Goal: Transaction & Acquisition: Subscribe to service/newsletter

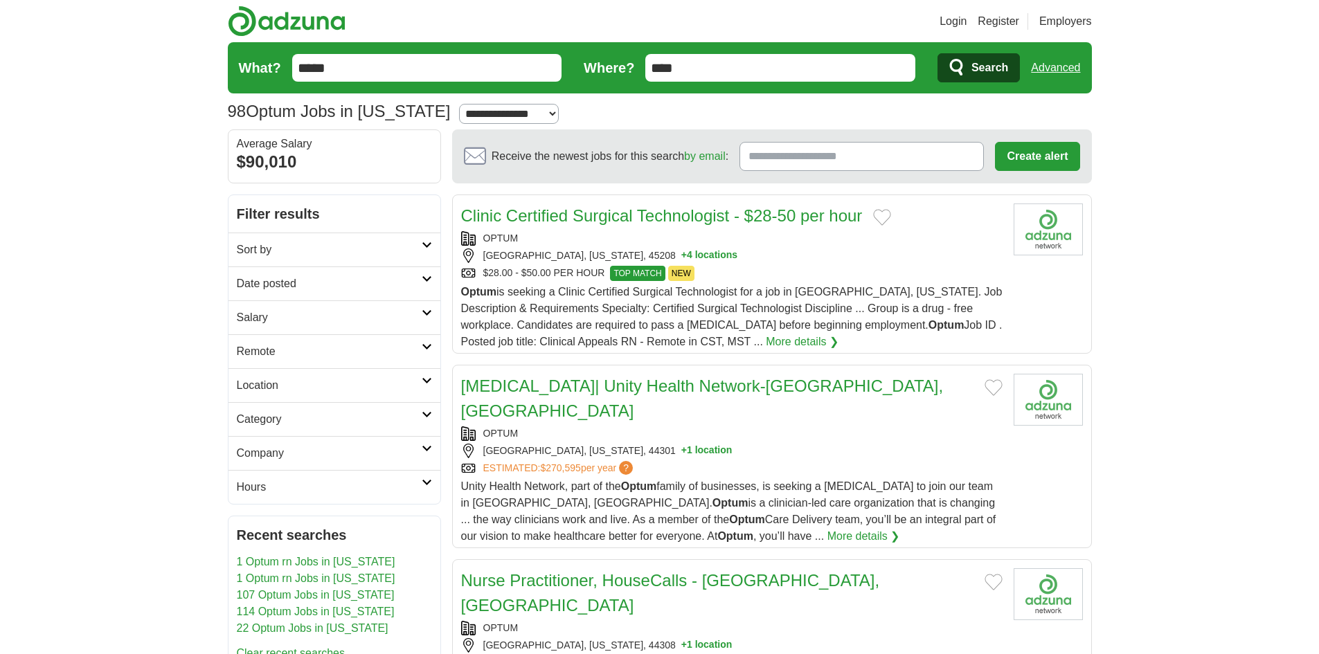
click at [275, 344] on h2 "Remote" at bounding box center [329, 352] width 185 height 17
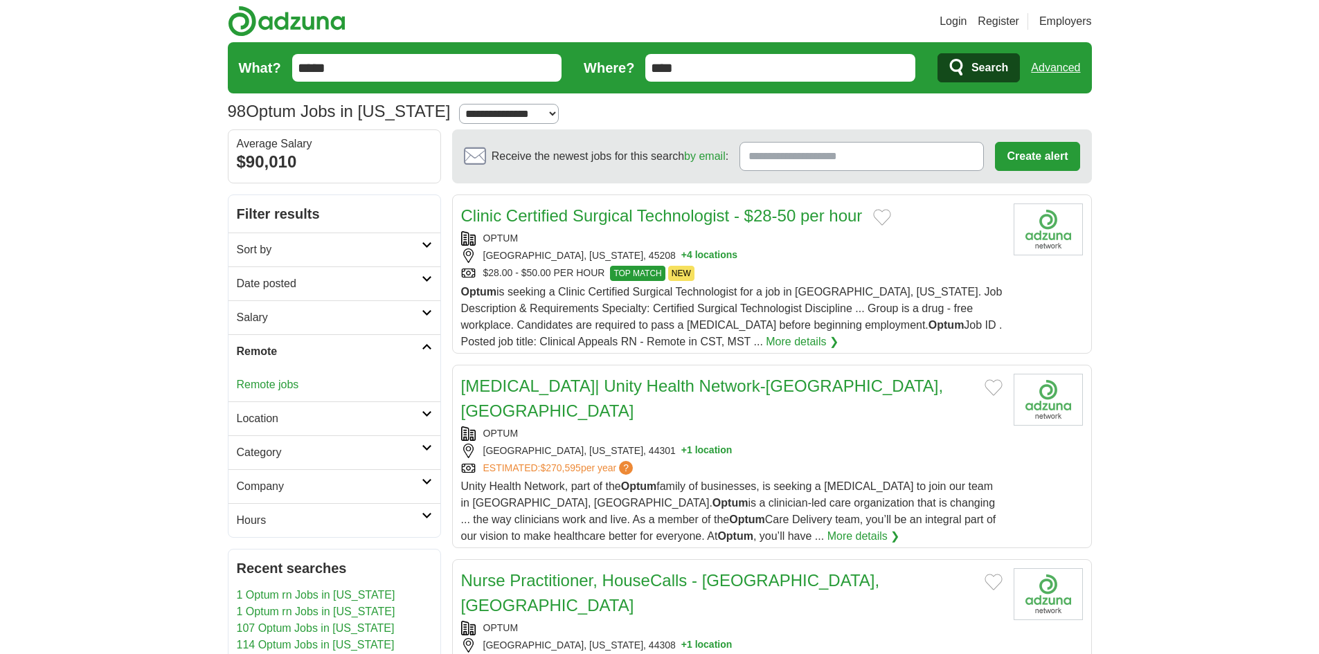
click at [263, 377] on div "Remote jobs" at bounding box center [335, 384] width 212 height 33
click at [265, 384] on link "Remote jobs" at bounding box center [268, 385] width 62 height 12
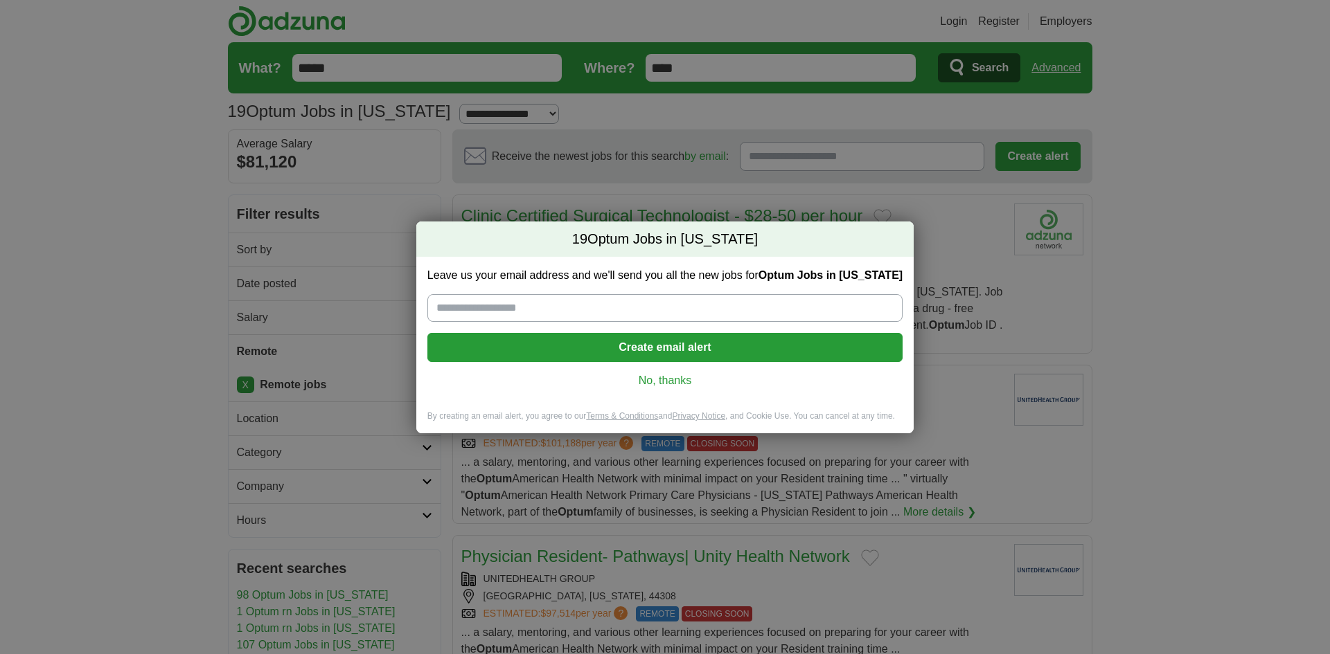
click at [553, 313] on input "Leave us your email address and we'll send you all the new jobs for Optum Jobs …" at bounding box center [664, 308] width 475 height 28
type input "**********"
click at [630, 345] on button "Create email alert" at bounding box center [664, 347] width 475 height 29
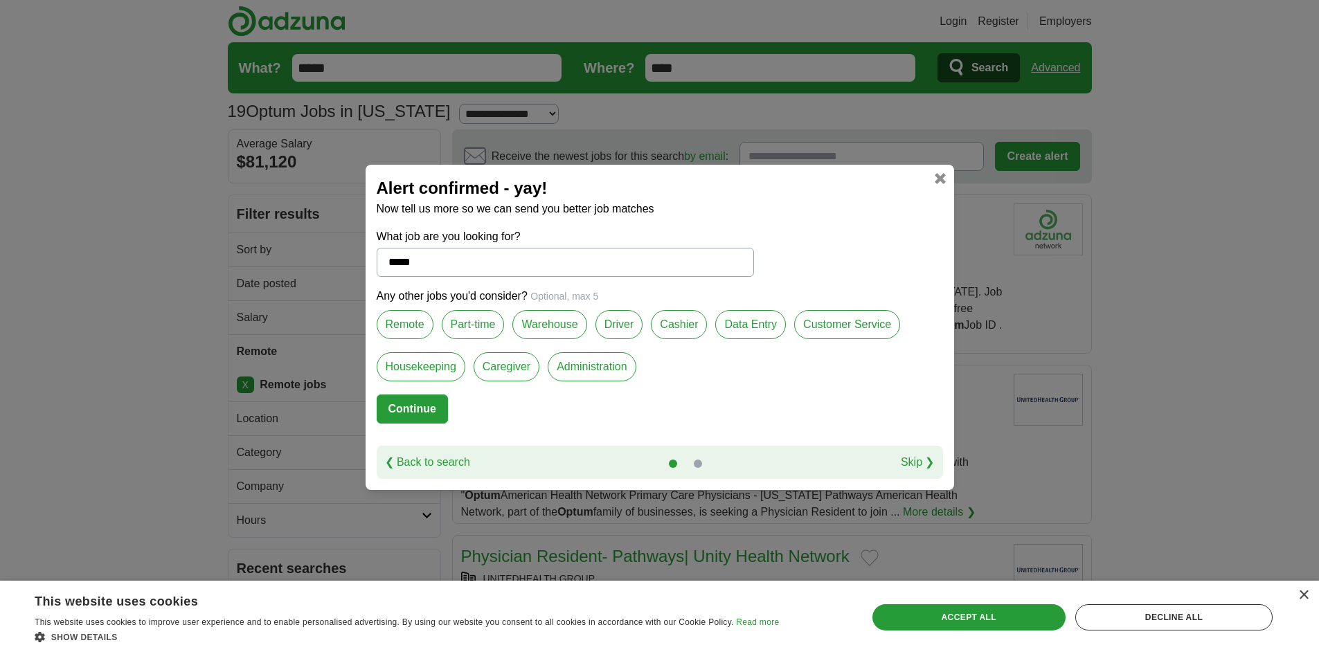
click at [915, 457] on link "Skip ❯" at bounding box center [918, 462] width 34 height 17
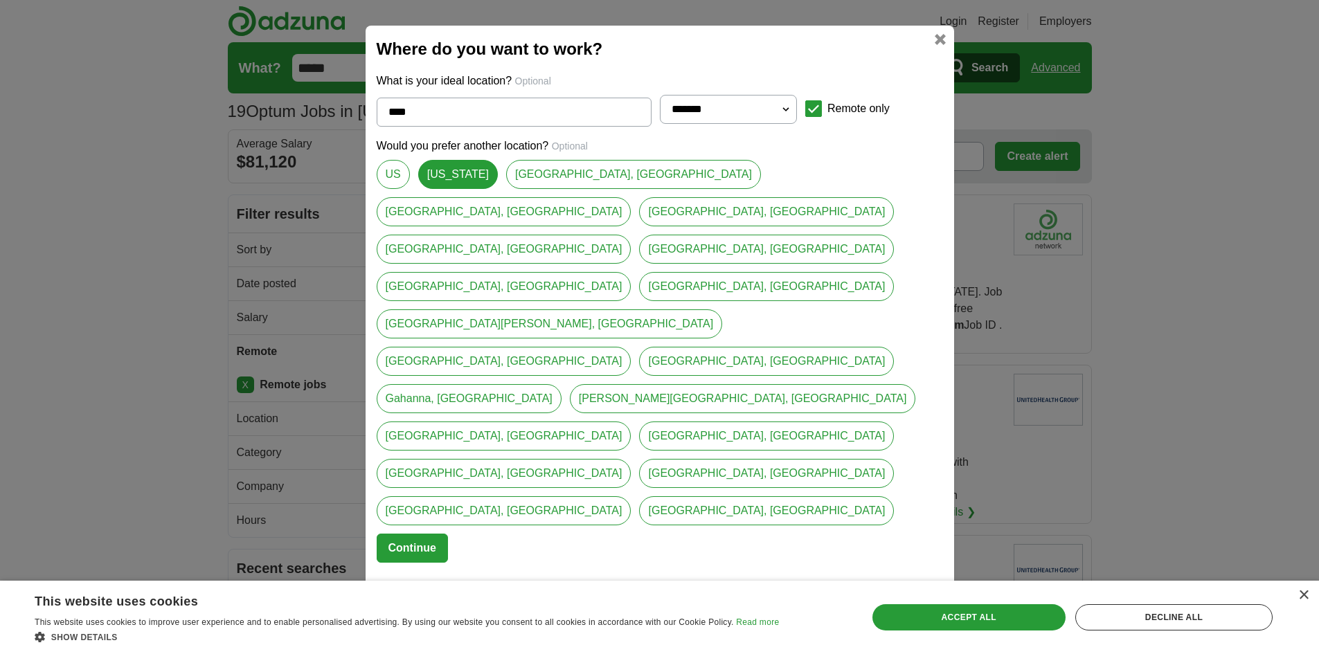
click at [922, 594] on link "Skip ❯" at bounding box center [918, 602] width 34 height 17
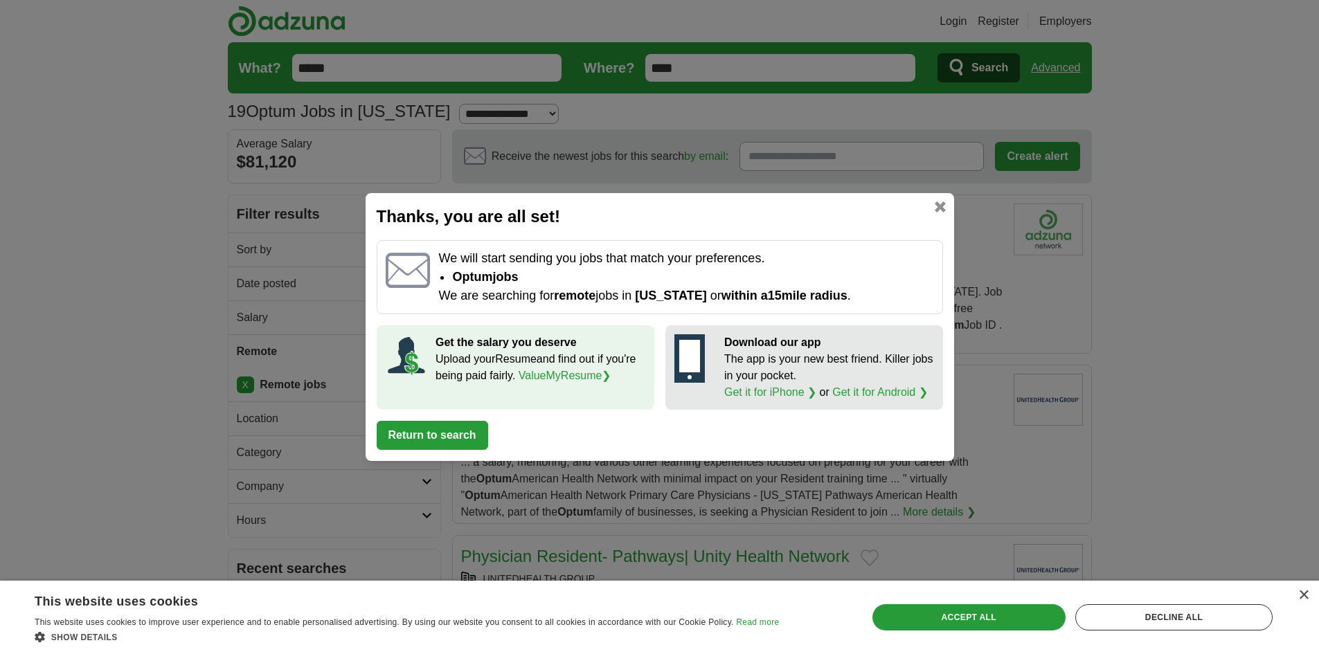
click at [949, 212] on div "Thanks, you are all set! We will start sending you jobs that match your prefere…" at bounding box center [660, 327] width 589 height 268
click at [943, 211] on link at bounding box center [940, 207] width 11 height 11
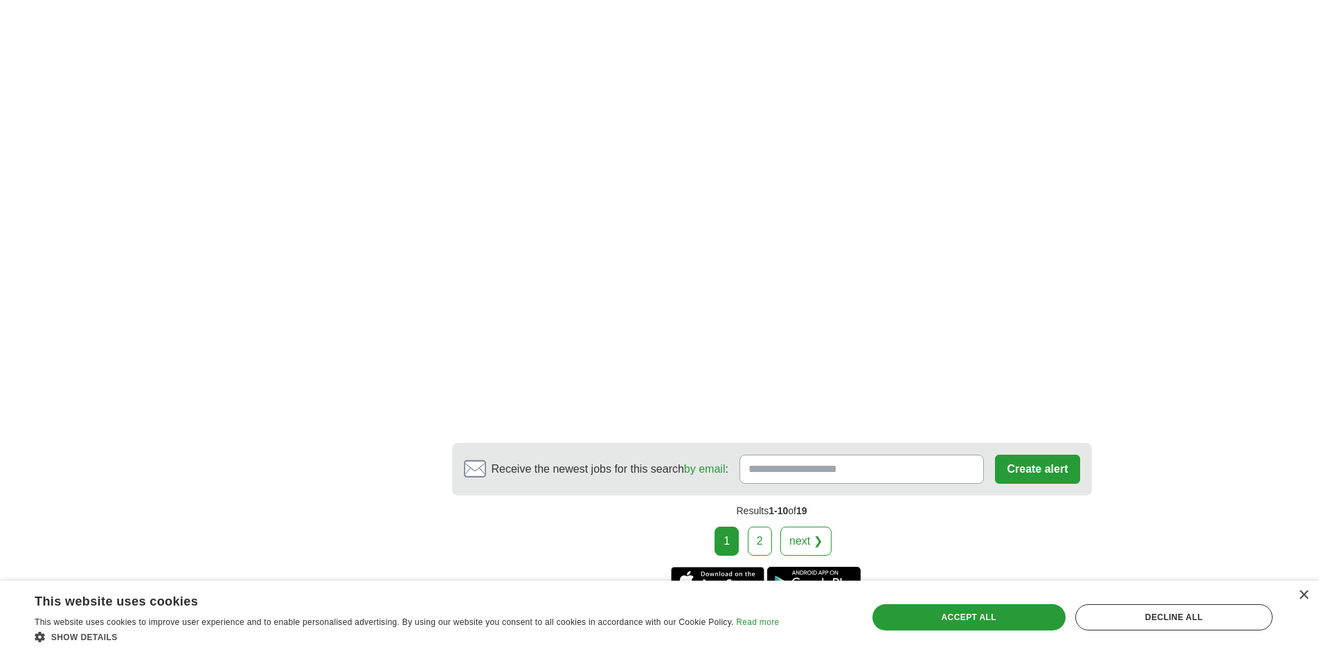
scroll to position [2493, 0]
click at [796, 544] on link "next ❯" at bounding box center [806, 540] width 51 height 29
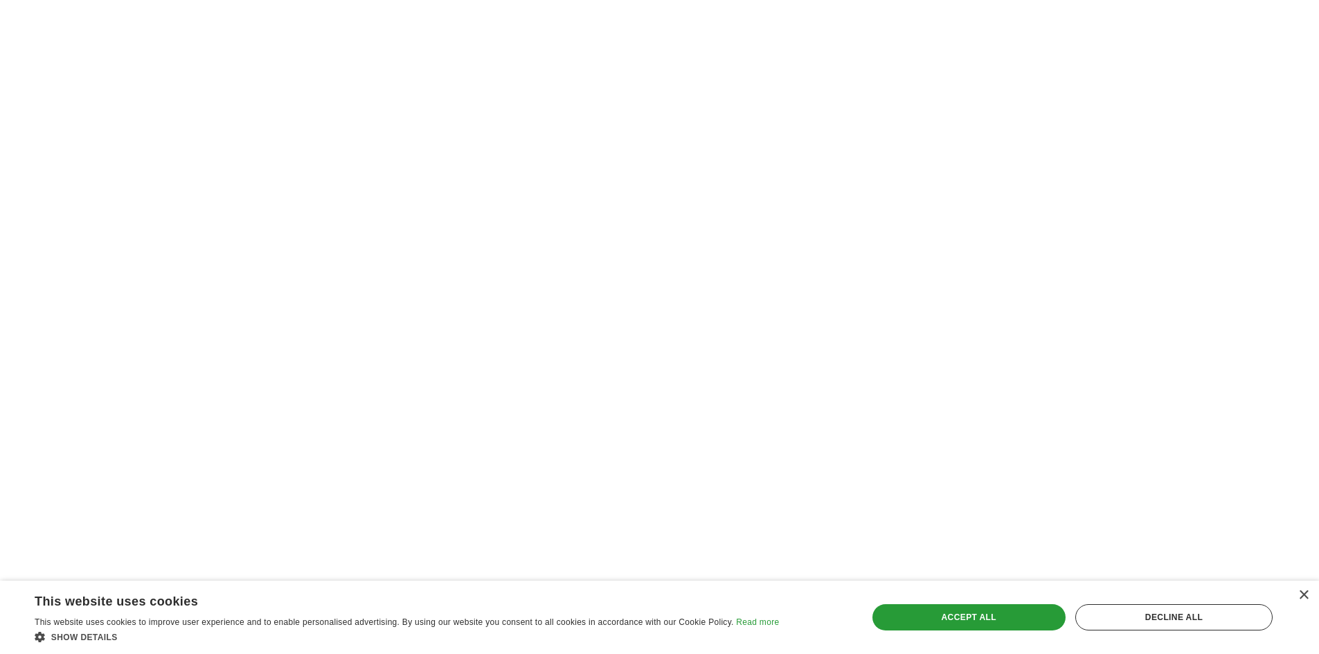
scroll to position [1316, 0]
